Goal: Task Accomplishment & Management: Use online tool/utility

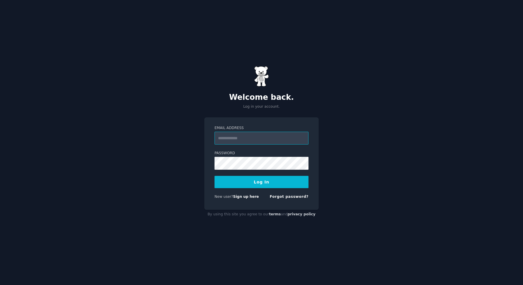
type input "**********"
click at [243, 181] on button "Log In" at bounding box center [262, 182] width 94 height 12
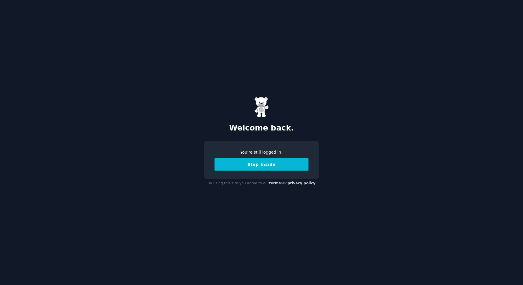
click at [227, 165] on button "Step Inside" at bounding box center [262, 164] width 94 height 12
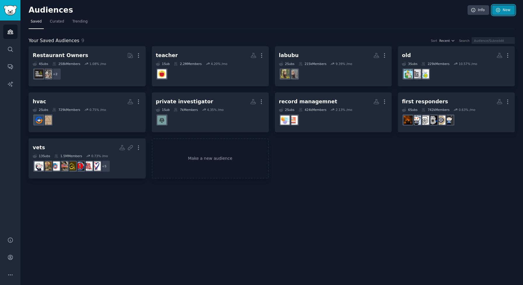
click at [503, 13] on link "New" at bounding box center [504, 10] width 23 height 10
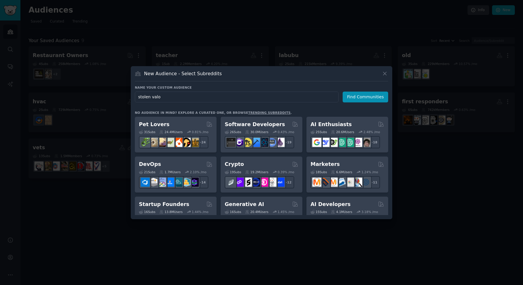
type input "stolen valor"
click button "Find Communities" at bounding box center [366, 96] width 46 height 11
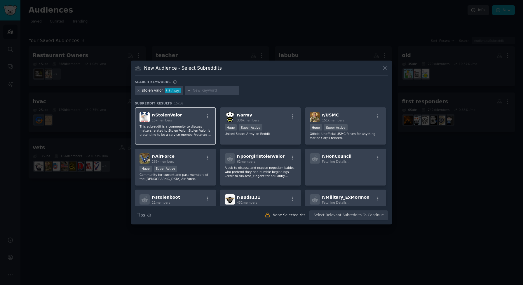
click at [176, 134] on p "This subreddit is a community to discuss matters related to Stolen Valor. Stole…" at bounding box center [176, 130] width 72 height 12
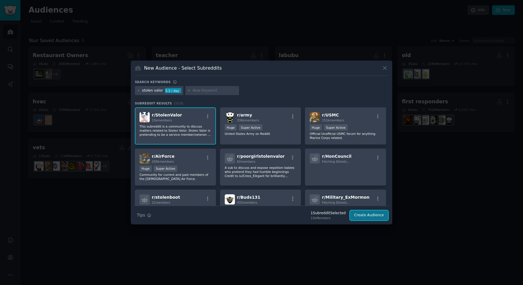
click at [372, 214] on button "Create Audience" at bounding box center [369, 215] width 39 height 10
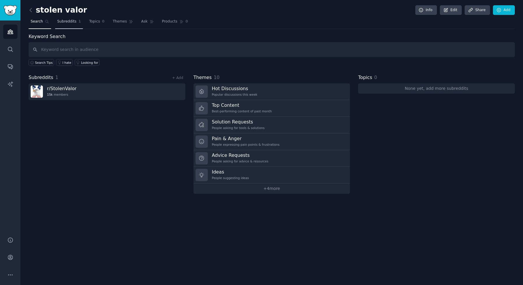
click at [63, 27] on link "Subreddits 1" at bounding box center [69, 23] width 28 height 12
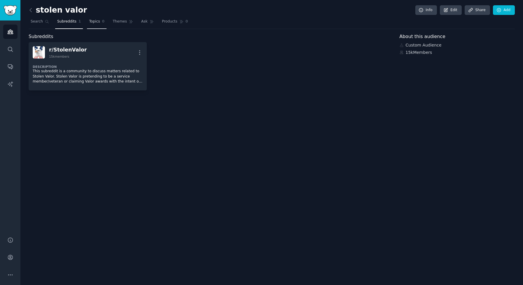
click at [95, 22] on span "Topics" at bounding box center [94, 21] width 11 height 5
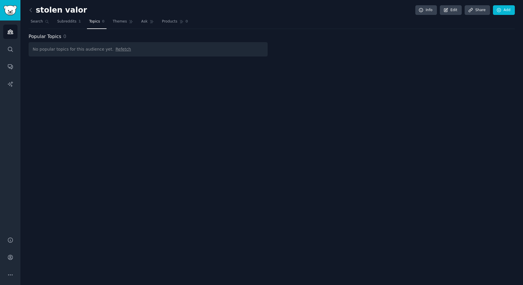
click at [117, 50] on span "Refetch" at bounding box center [123, 49] width 15 height 5
click at [111, 23] on link "Themes" at bounding box center [123, 23] width 25 height 12
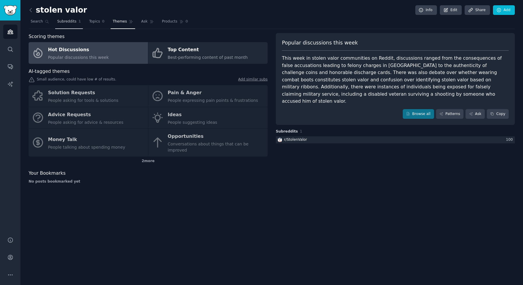
click at [60, 24] on link "Subreddits 1" at bounding box center [69, 23] width 28 height 12
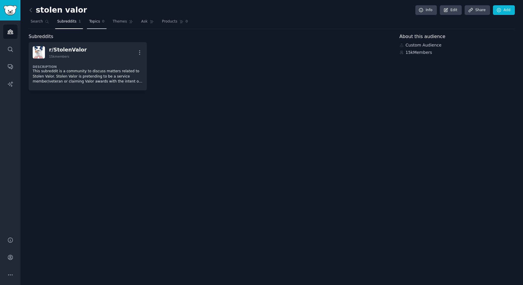
click at [91, 21] on span "Topics" at bounding box center [94, 21] width 11 height 5
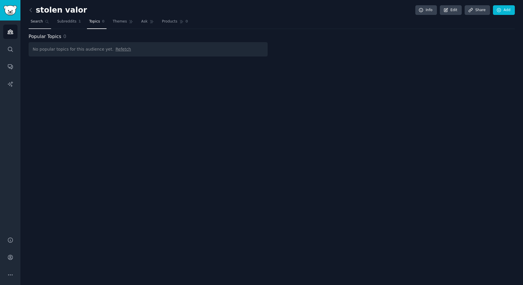
click at [36, 23] on span "Search" at bounding box center [37, 21] width 12 height 5
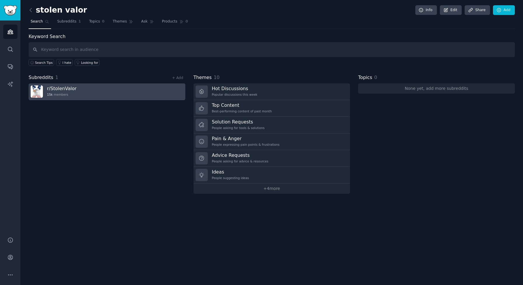
click at [57, 89] on h3 "r/ StolenValor" at bounding box center [62, 88] width 30 height 6
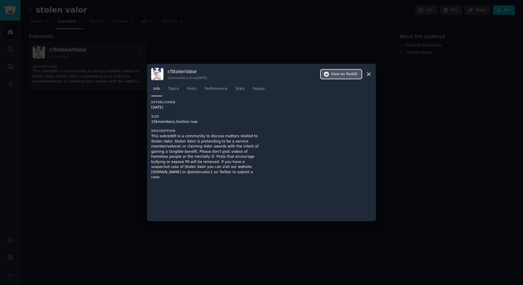
click at [344, 74] on span "on Reddit" at bounding box center [349, 74] width 17 height 5
click at [142, 63] on div at bounding box center [261, 142] width 523 height 285
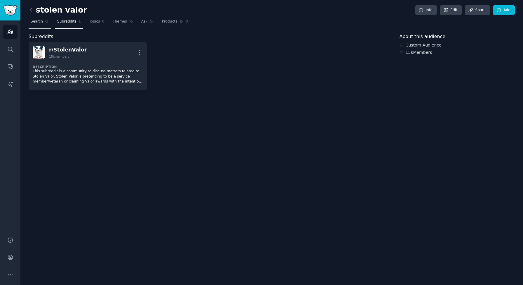
click at [42, 25] on link "Search" at bounding box center [40, 23] width 22 height 12
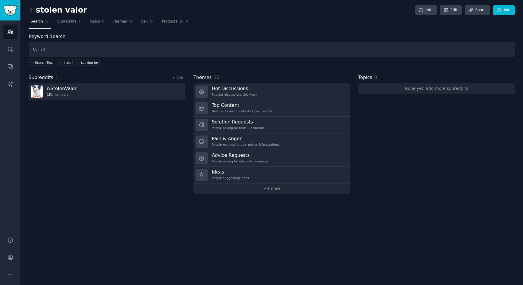
type input "id"
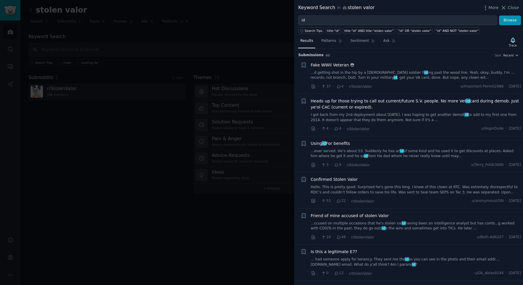
click at [334, 224] on link "...ccused on multiple occasions that he’s stolen val id having been an intellig…" at bounding box center [416, 226] width 211 height 10
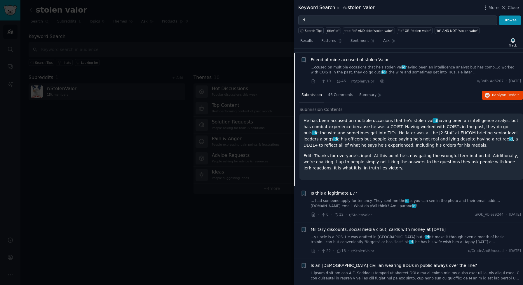
scroll to position [159, 0]
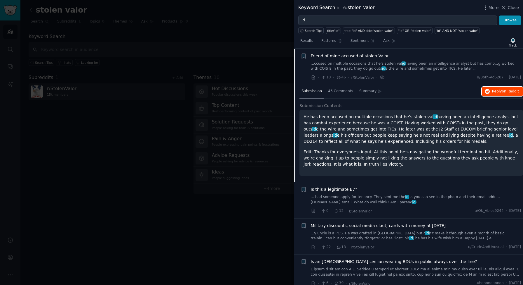
click at [503, 94] on button "Reply on Reddit" at bounding box center [502, 91] width 41 height 9
